Goal: Task Accomplishment & Management: Manage account settings

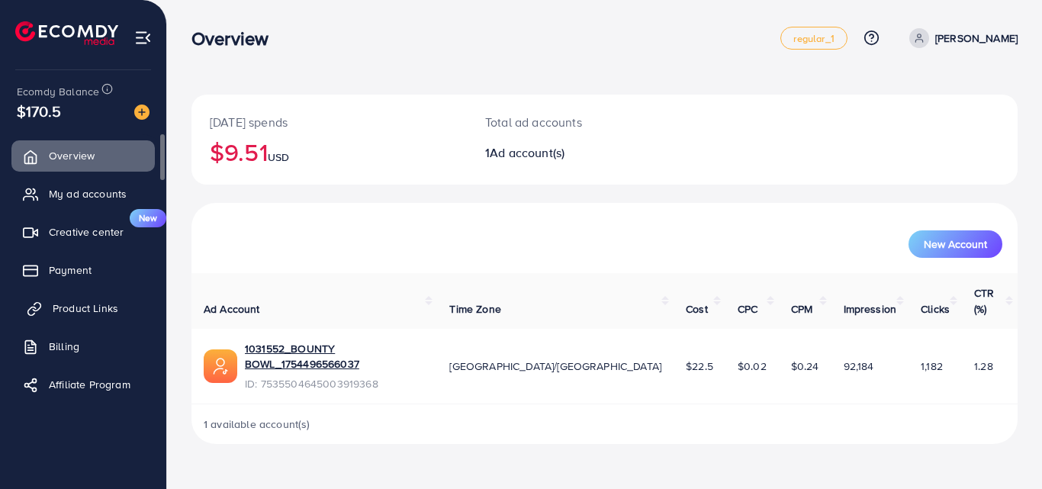
click at [85, 312] on span "Product Links" at bounding box center [86, 307] width 66 height 15
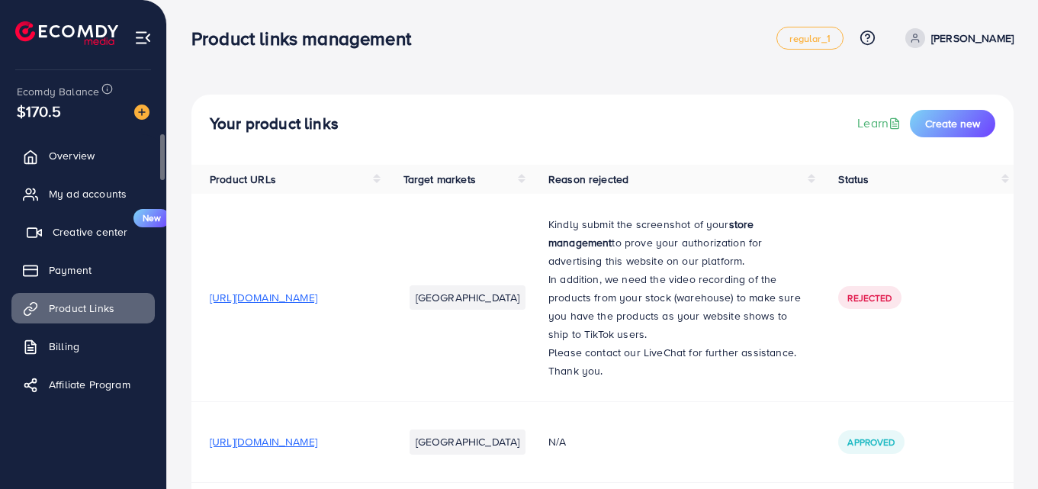
click at [79, 230] on span "Creative center" at bounding box center [90, 231] width 75 height 15
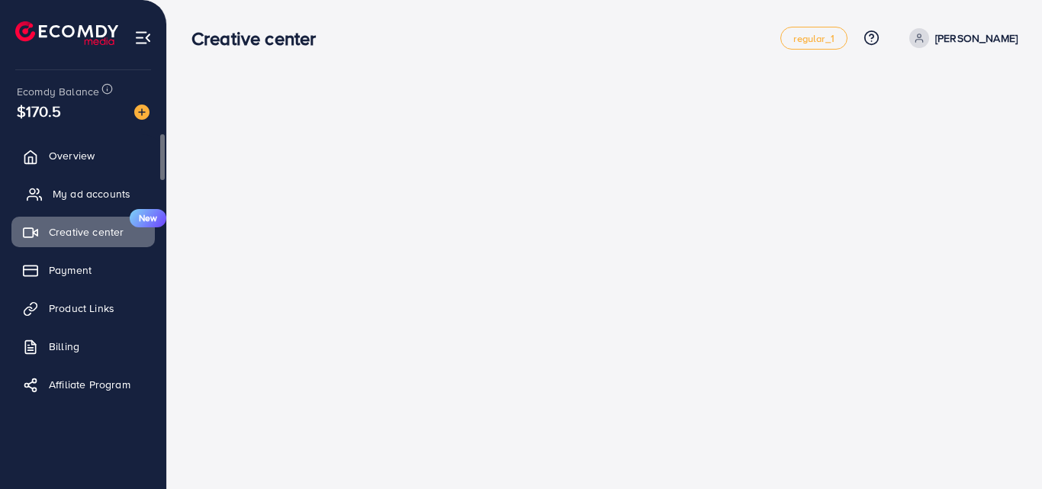
click at [87, 186] on span "My ad accounts" at bounding box center [92, 193] width 78 height 15
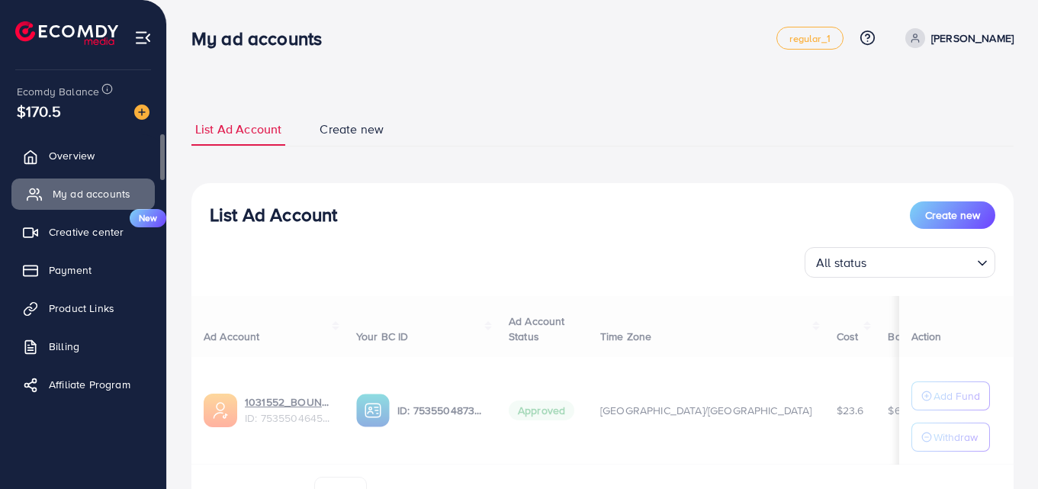
select select
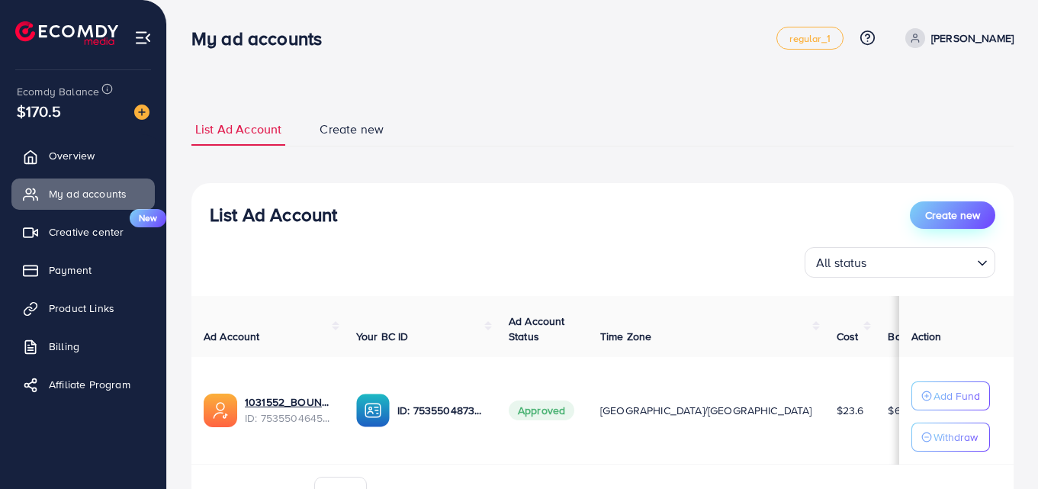
click at [966, 220] on span "Create new" at bounding box center [952, 214] width 55 height 15
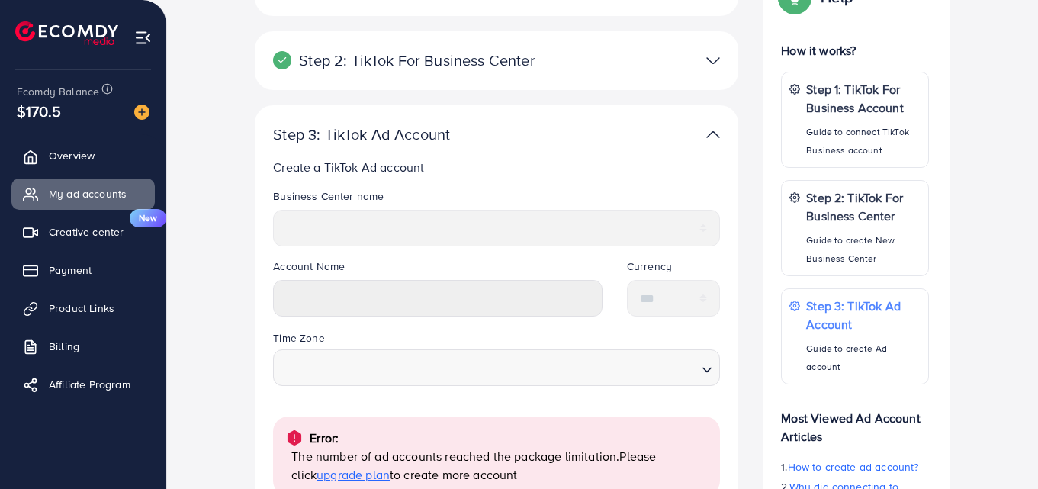
scroll to position [247, 0]
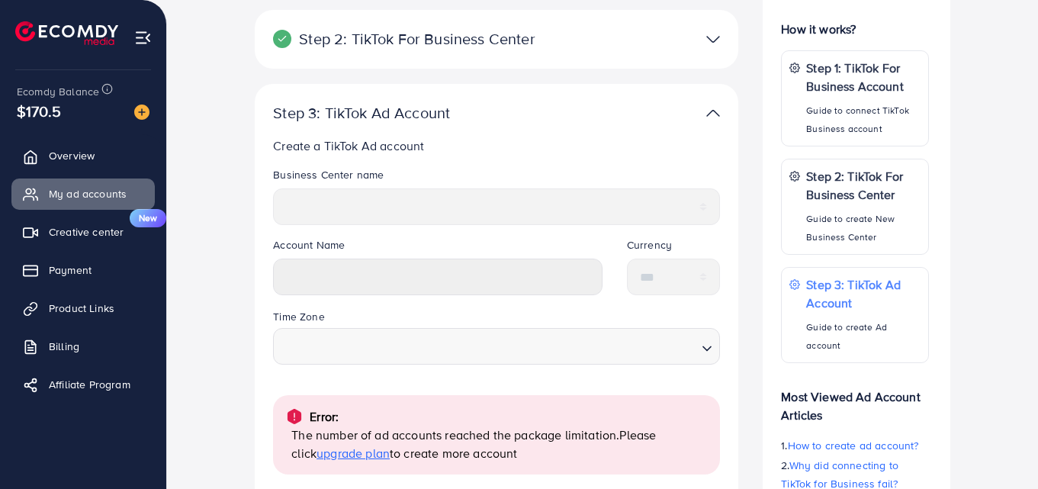
drag, startPoint x: 1037, startPoint y: 351, endPoint x: 1041, endPoint y: 378, distance: 27.7
click at [755, 407] on div "Help Help How it works? Step 1: TikTok For Business Account Guide to connect Ti…" at bounding box center [856, 284] width 212 height 683
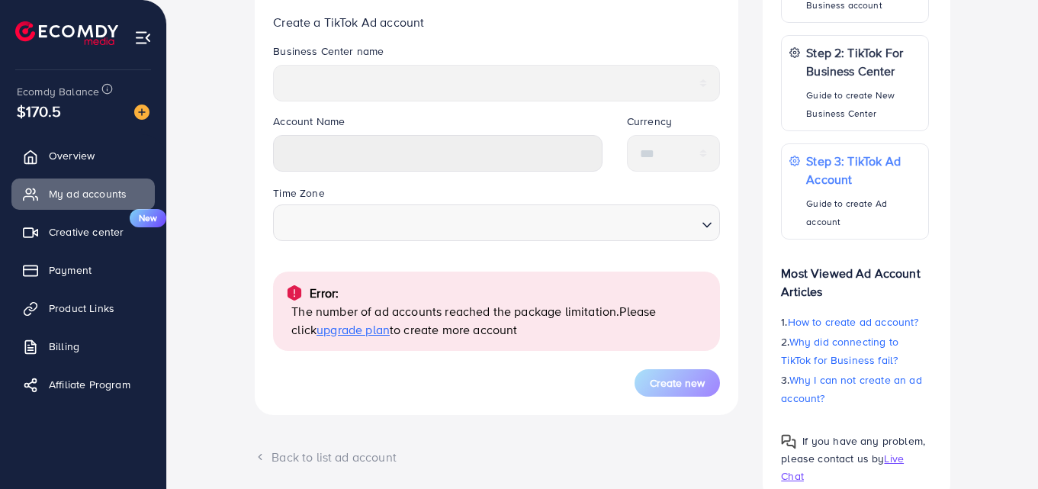
scroll to position [374, 0]
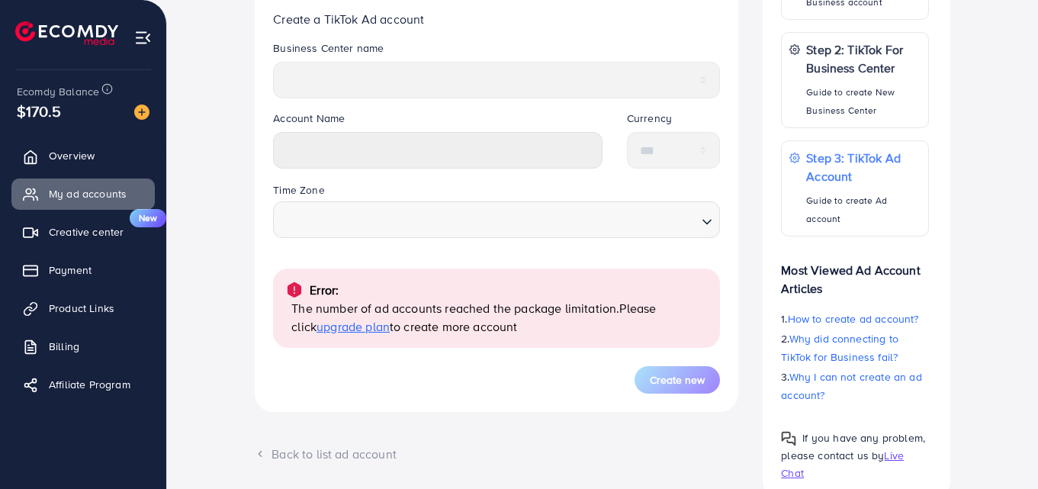
click at [336, 330] on span "upgrade plan" at bounding box center [352, 326] width 73 height 17
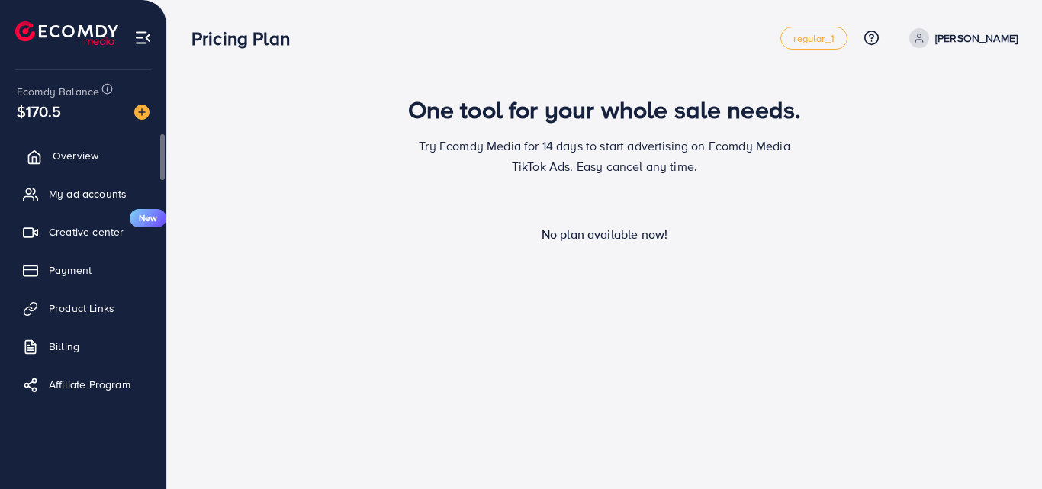
click at [76, 159] on span "Overview" at bounding box center [76, 155] width 46 height 15
